Goal: Task Accomplishment & Management: Complete application form

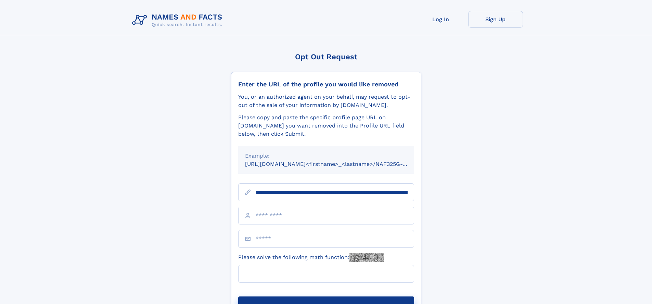
scroll to position [0, 74]
type input "**********"
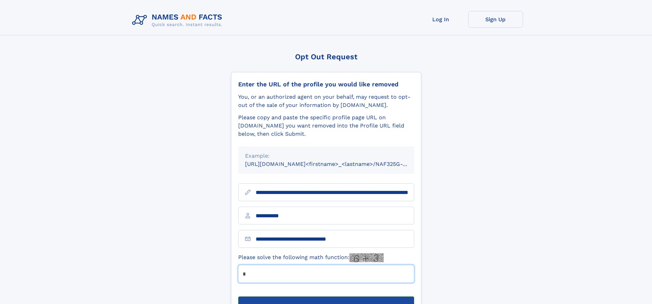
type input "*"
click at [326, 296] on button "Submit Opt Out Request" at bounding box center [326, 307] width 176 height 22
